Goal: Task Accomplishment & Management: Complete application form

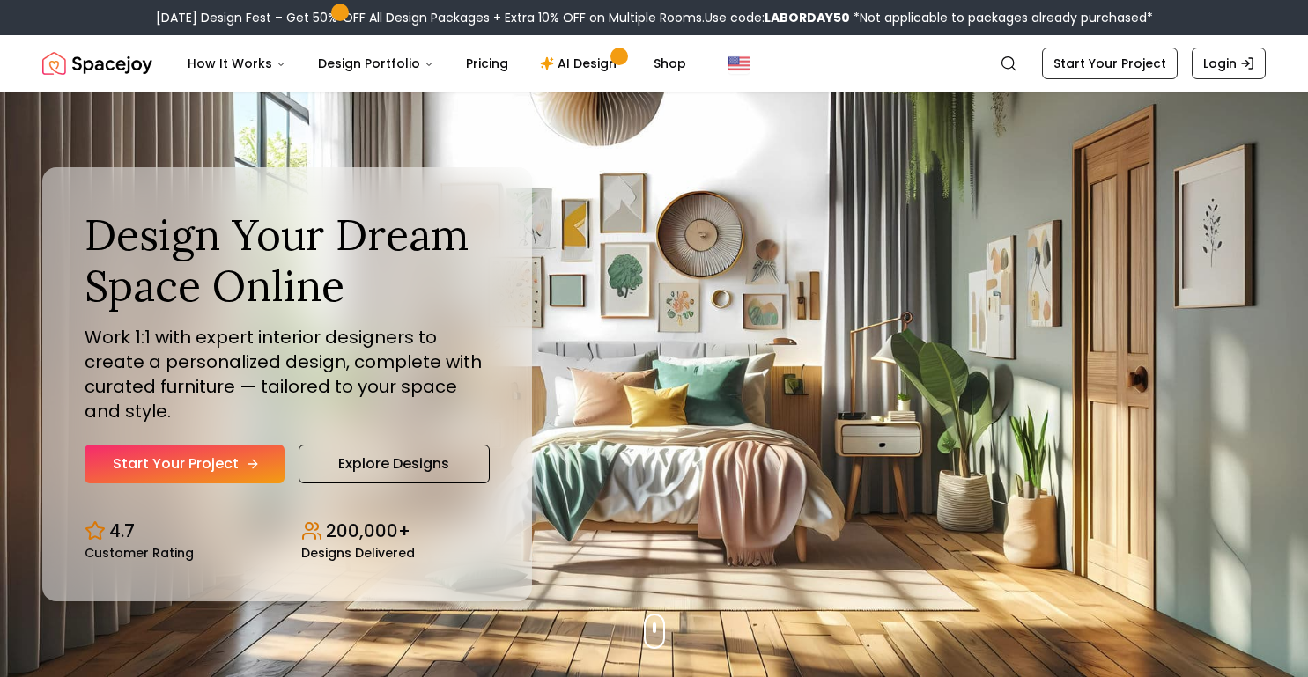
click at [188, 459] on link "Start Your Project" at bounding box center [185, 464] width 200 height 39
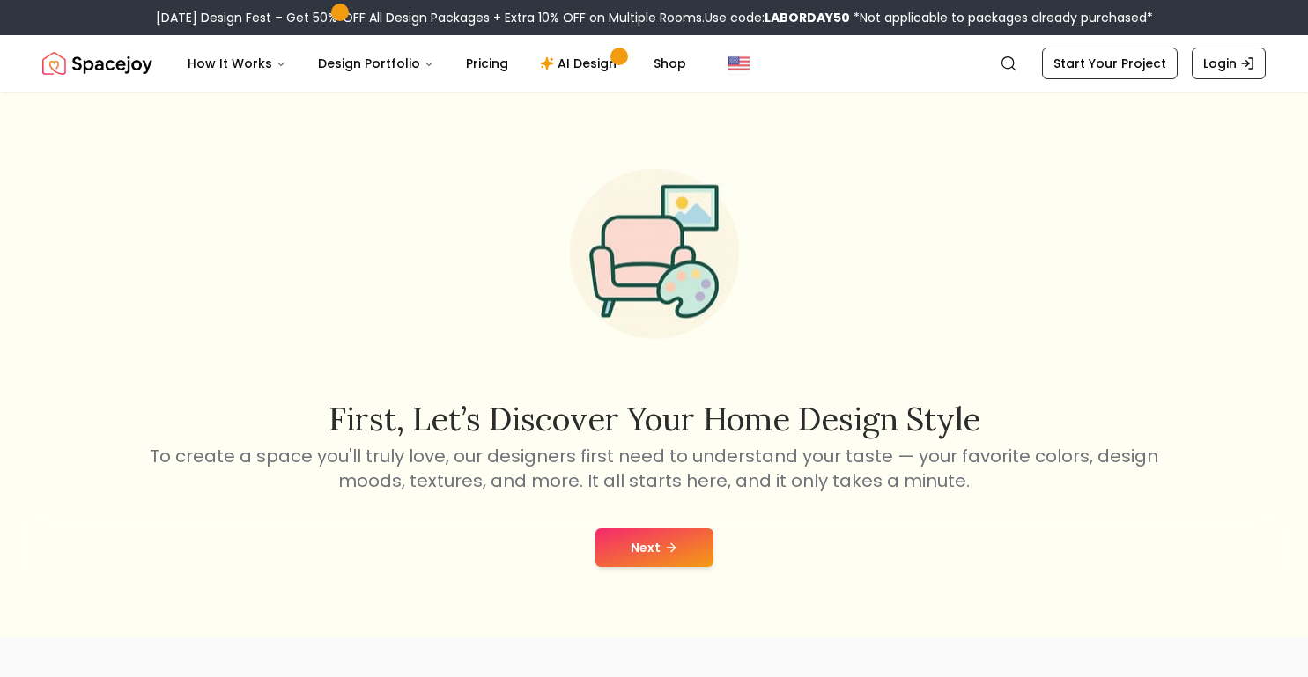
click at [683, 543] on button "Next" at bounding box center [654, 547] width 118 height 39
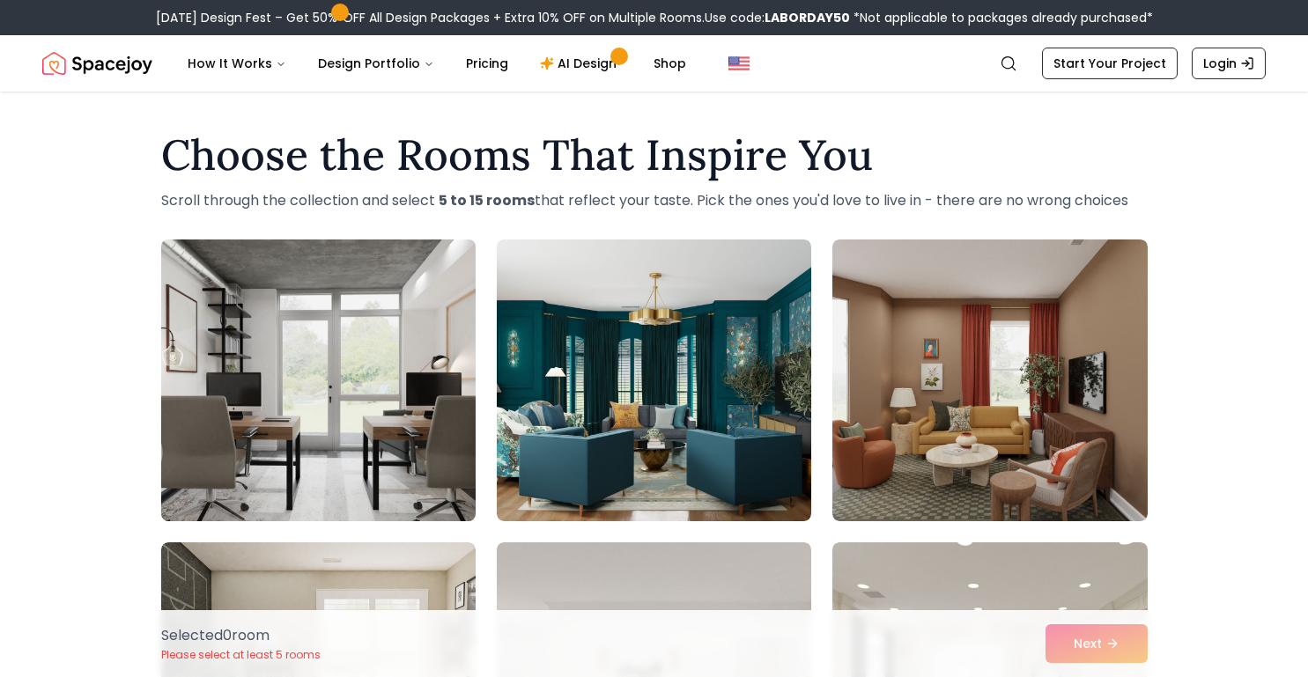
click at [454, 352] on img at bounding box center [318, 380] width 330 height 296
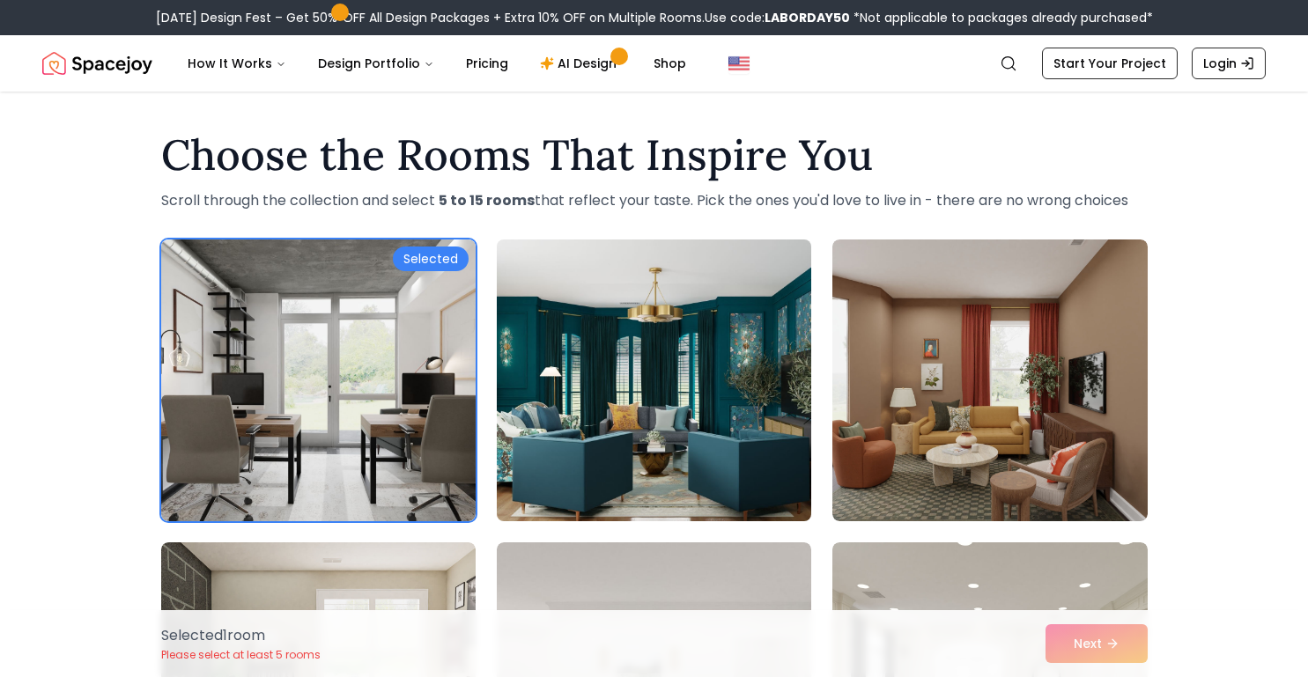
click at [613, 352] on img at bounding box center [654, 380] width 330 height 296
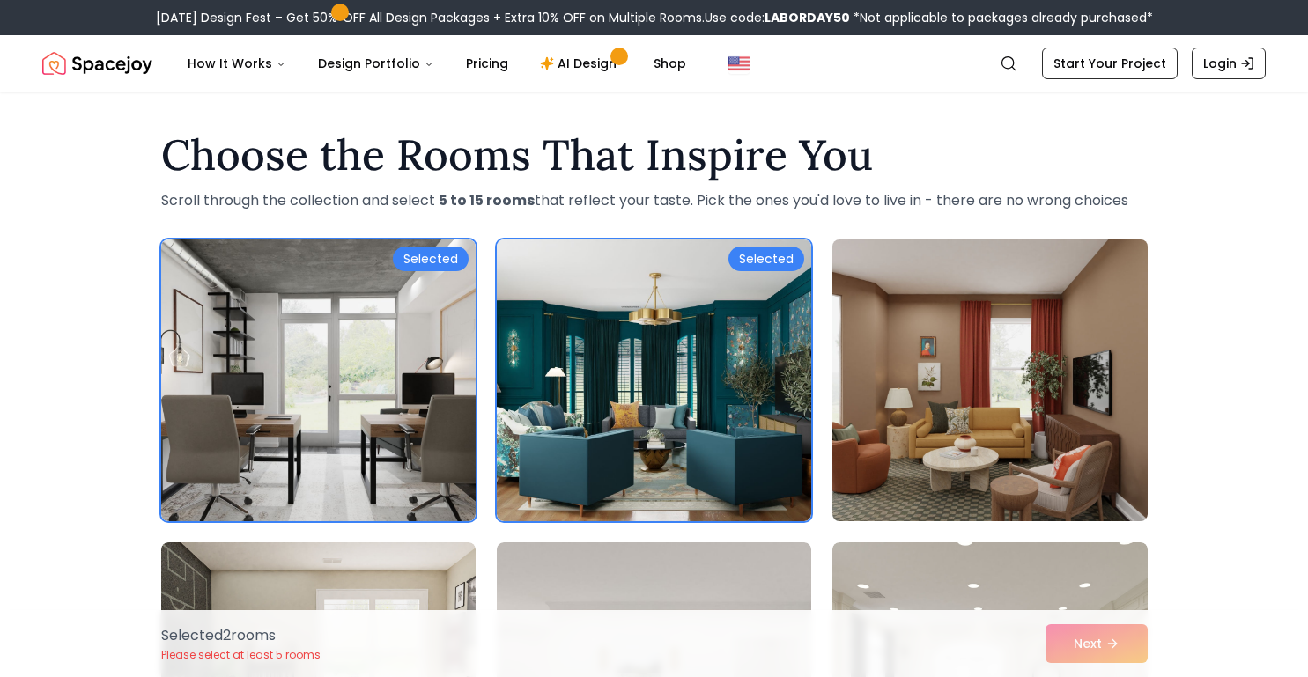
click at [902, 329] on img at bounding box center [989, 380] width 330 height 296
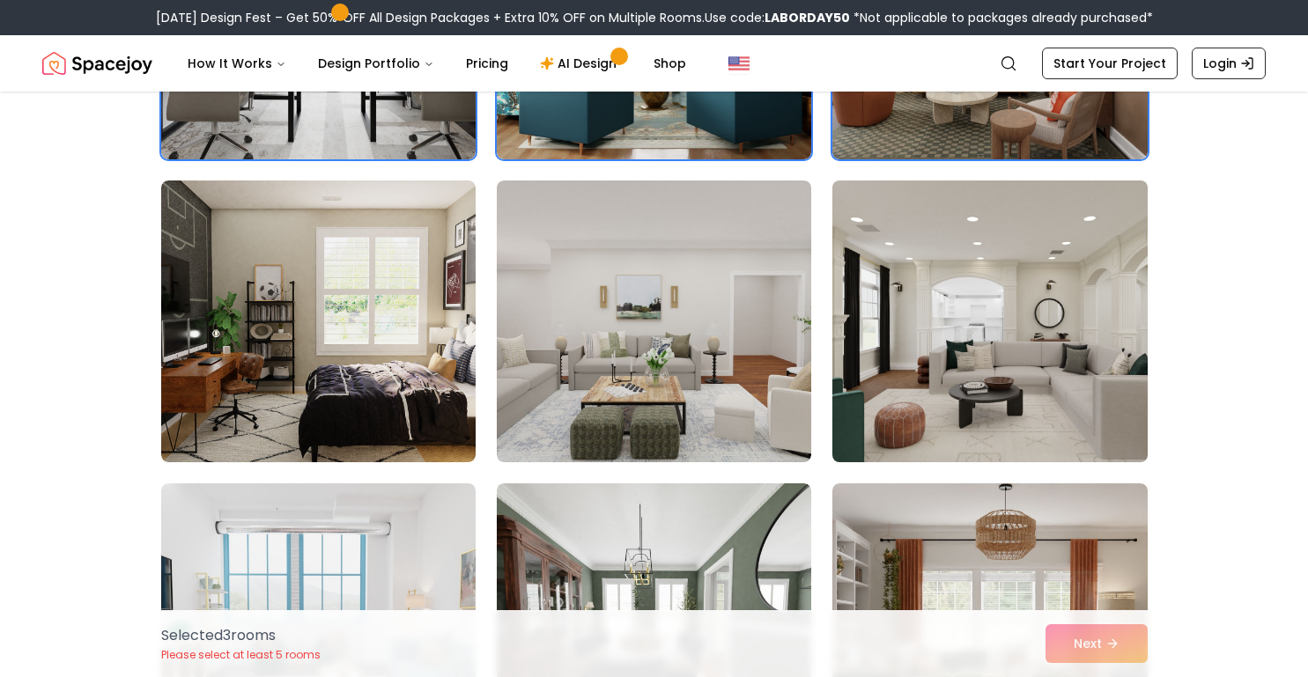
scroll to position [368, 0]
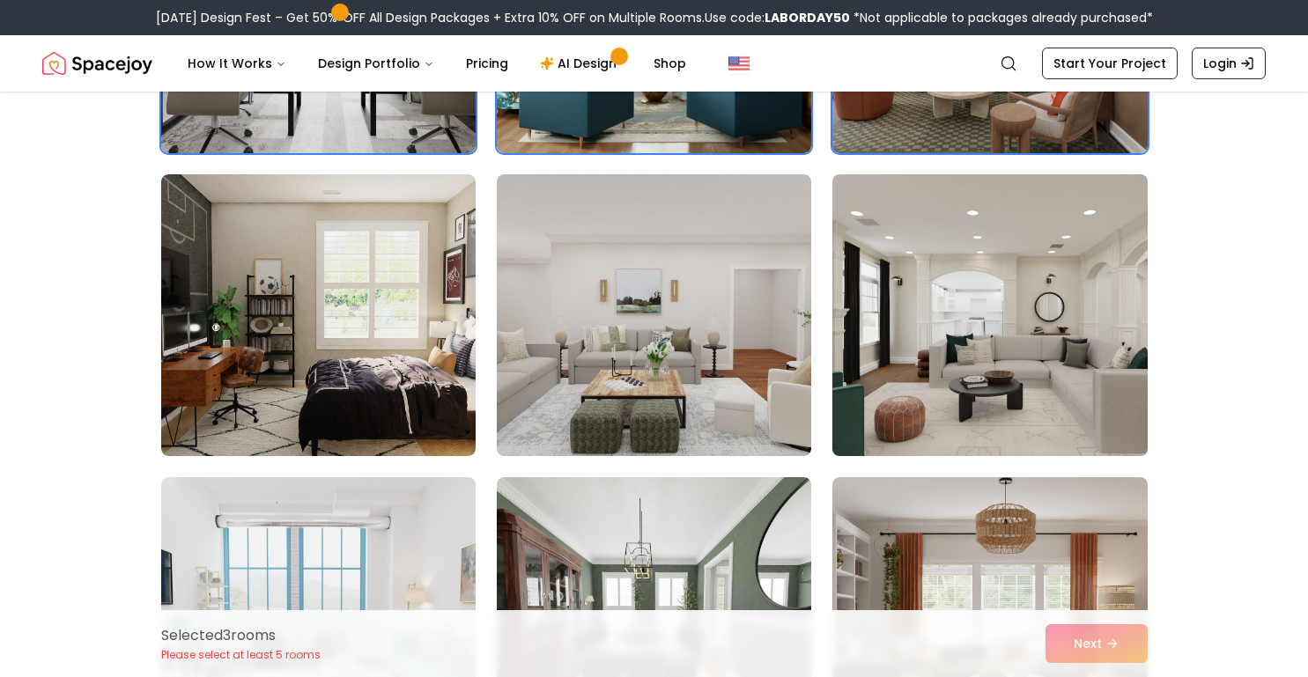
click at [909, 368] on img at bounding box center [989, 315] width 330 height 296
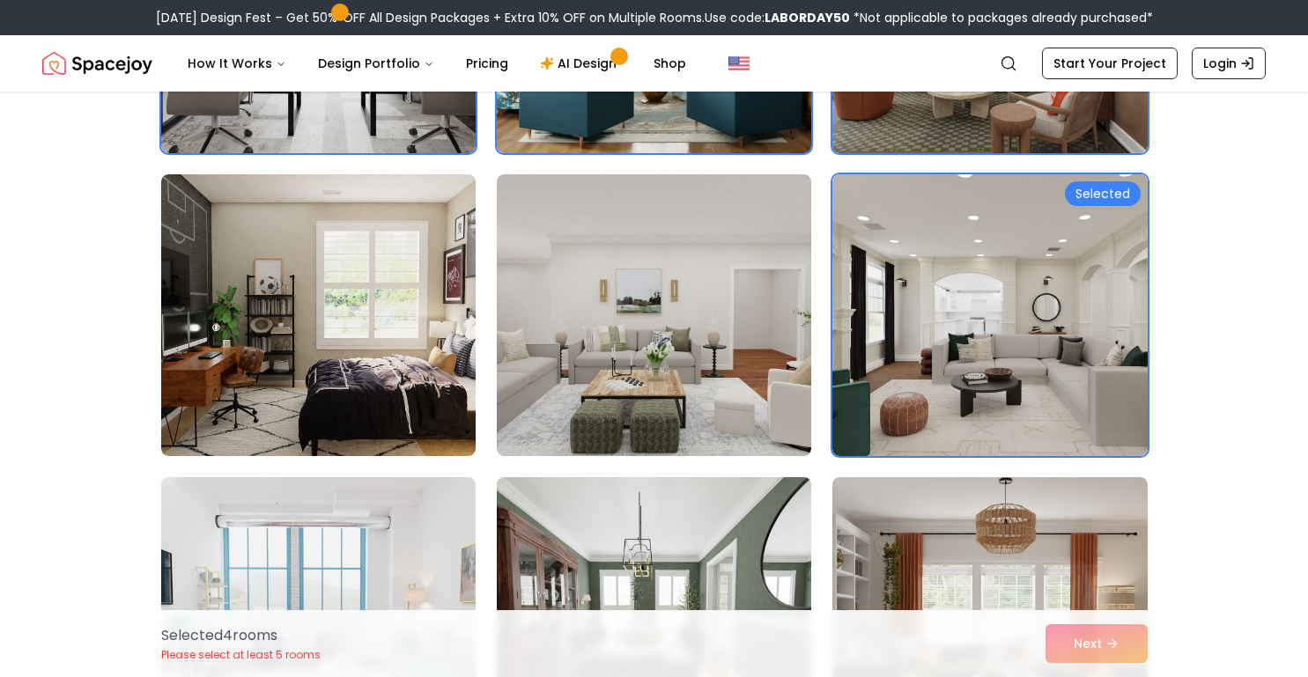
click at [715, 511] on img at bounding box center [654, 618] width 330 height 296
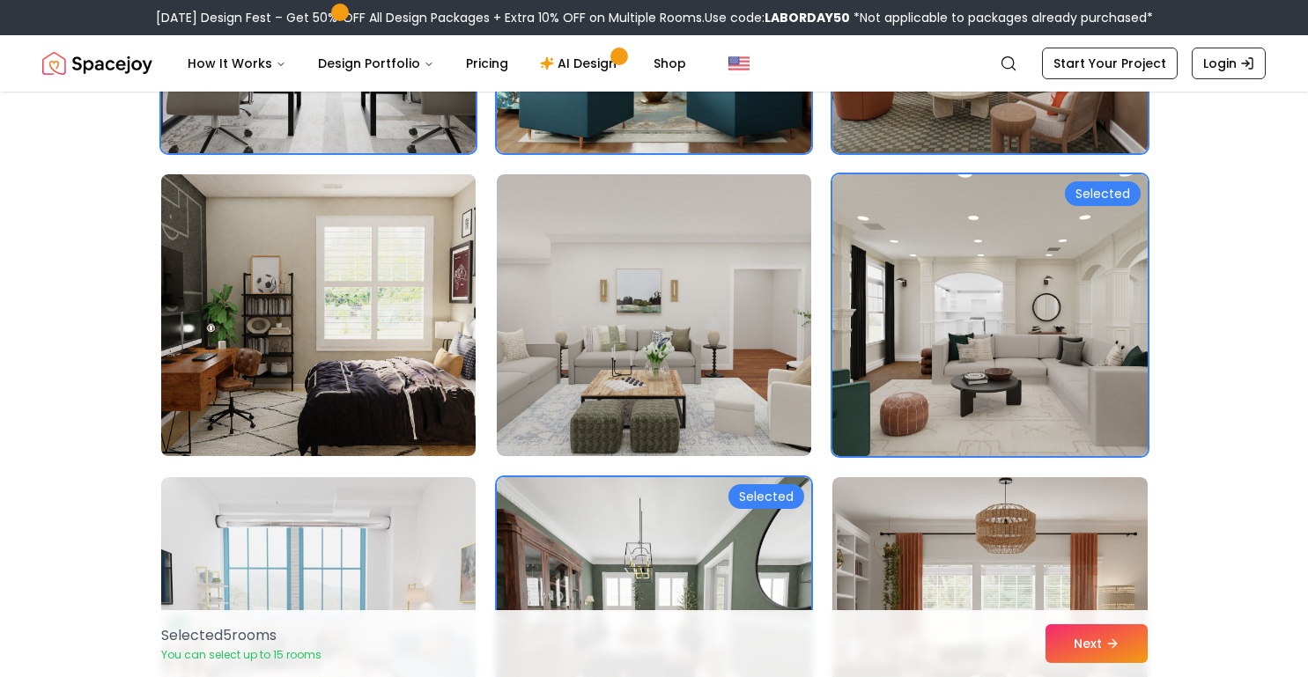
click at [452, 433] on img at bounding box center [318, 315] width 330 height 296
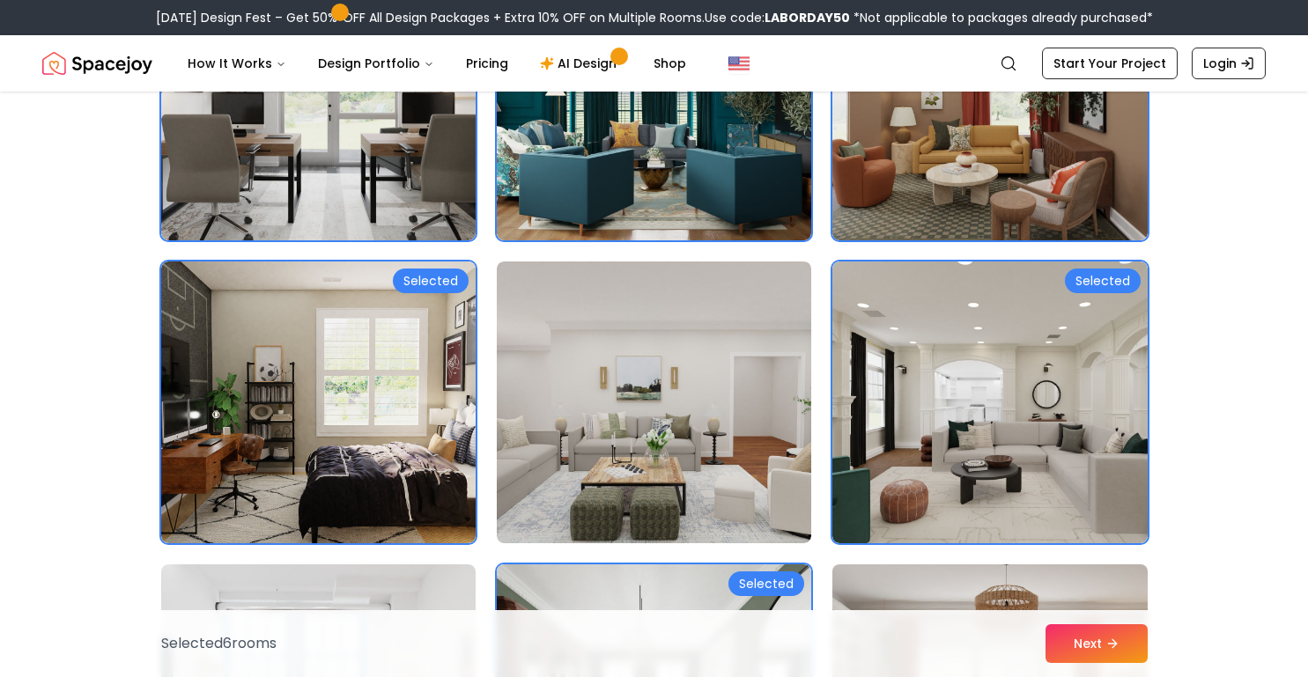
scroll to position [0, 0]
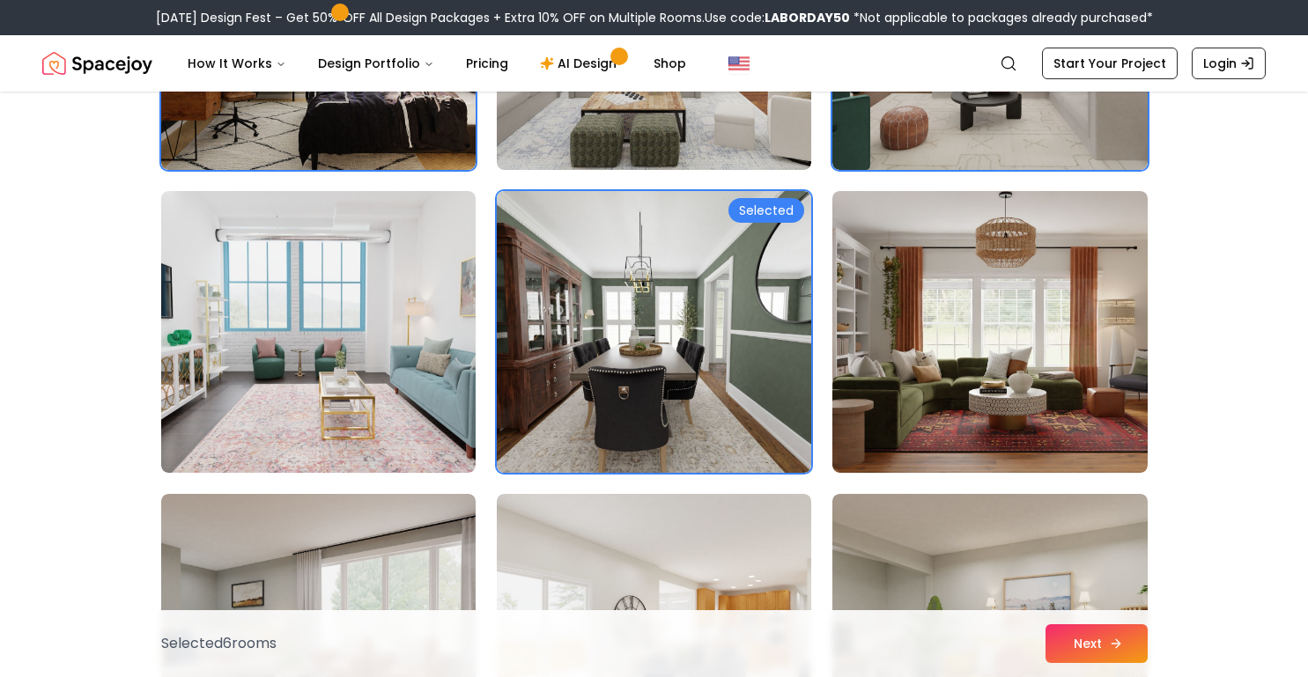
click at [1123, 640] on button "Next" at bounding box center [1096, 643] width 102 height 39
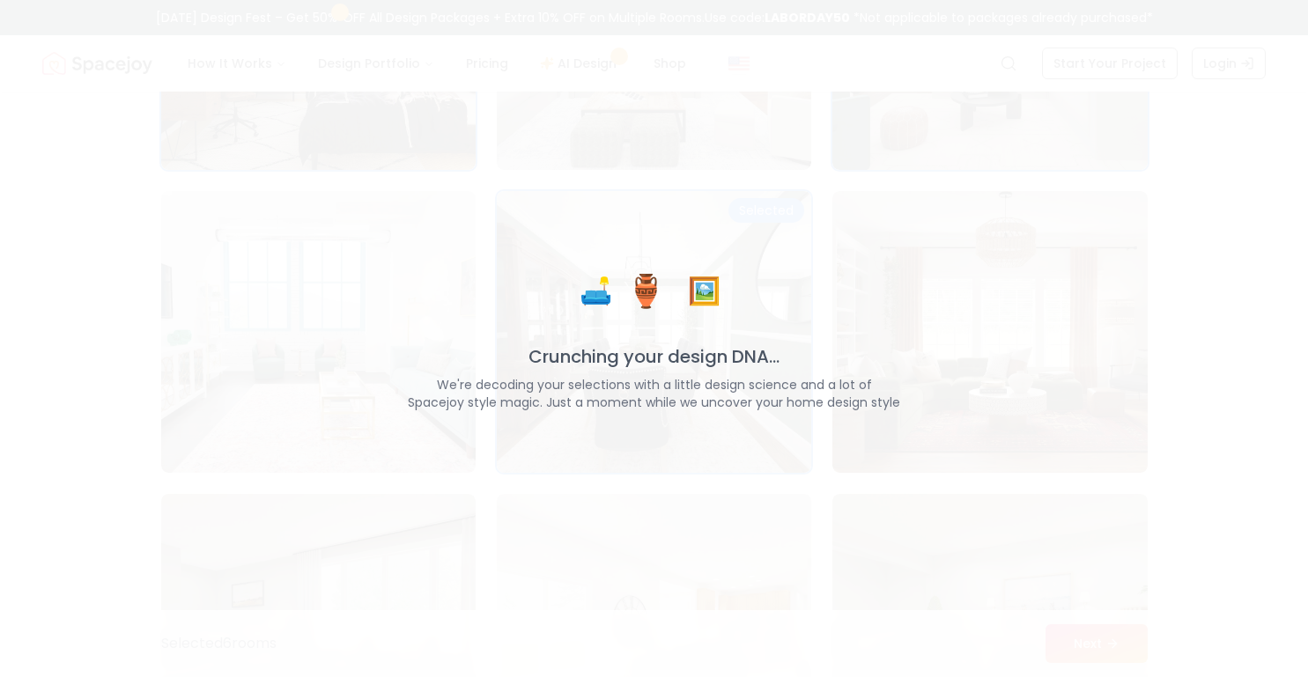
scroll to position [654, 0]
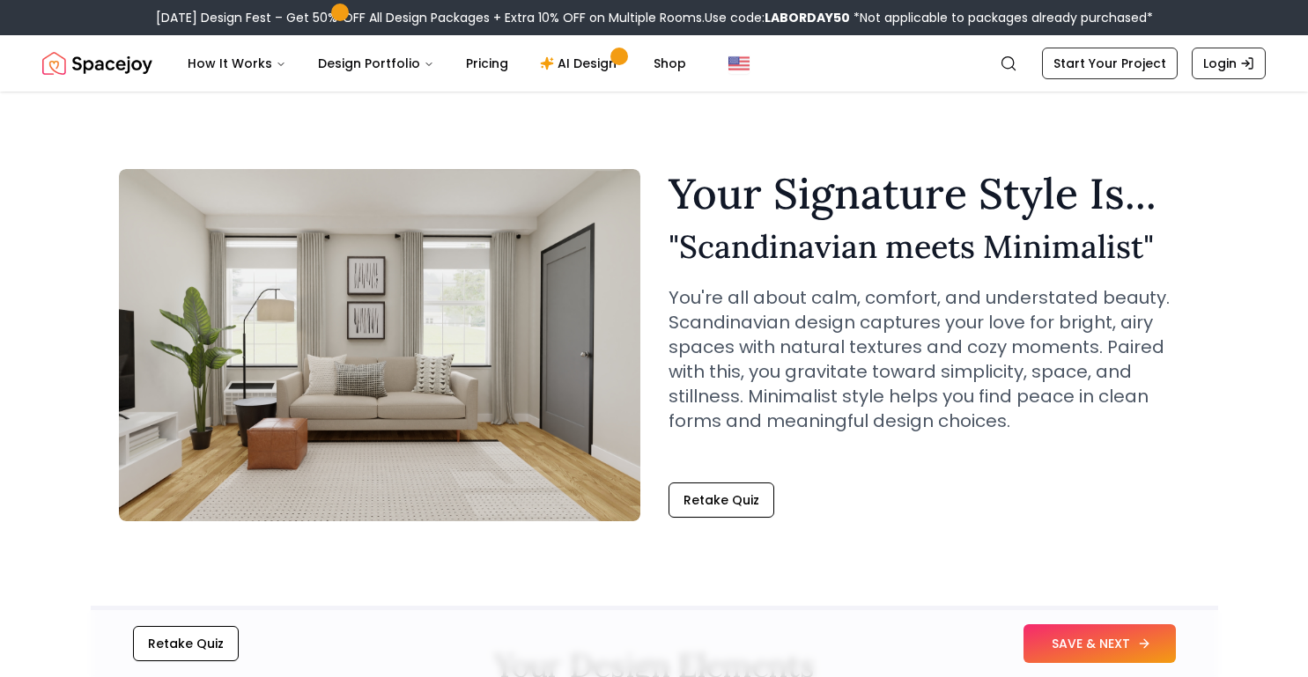
click at [1053, 640] on button "SAVE & NEXT" at bounding box center [1099, 643] width 152 height 39
